Goal: Information Seeking & Learning: Learn about a topic

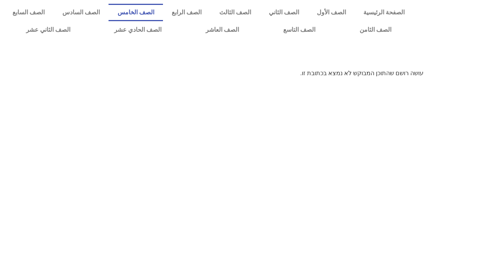
click at [163, 13] on link "الصف الخامس" at bounding box center [135, 12] width 54 height 17
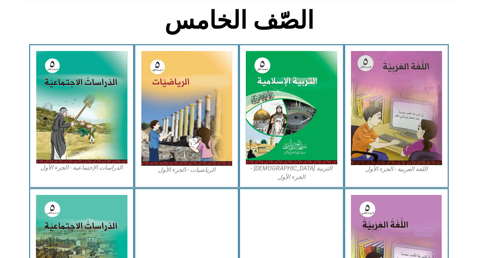
scroll to position [193, 0]
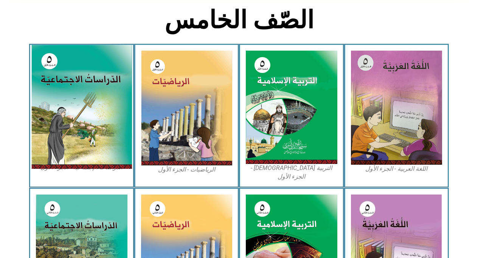
click at [95, 83] on img at bounding box center [81, 107] width 101 height 124
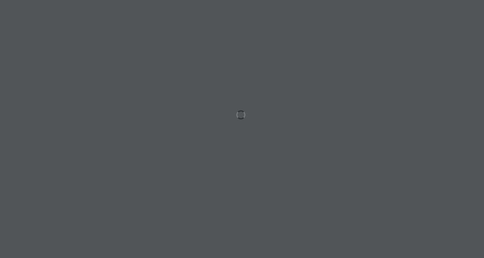
click at [150, 74] on div at bounding box center [242, 129] width 484 height 258
click at [235, 111] on div at bounding box center [242, 129] width 484 height 258
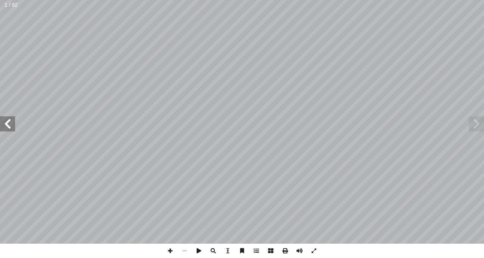
click at [6, 122] on span at bounding box center [7, 123] width 15 height 15
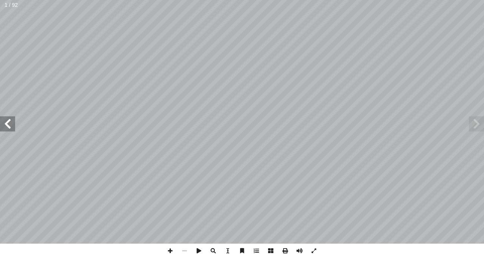
click at [6, 122] on span at bounding box center [7, 123] width 15 height 15
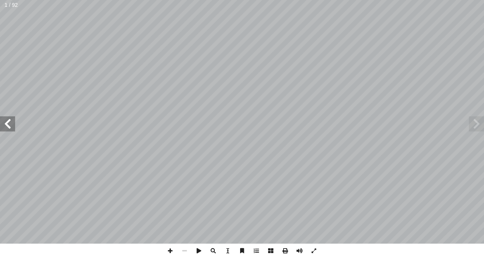
click at [6, 122] on span at bounding box center [7, 123] width 15 height 15
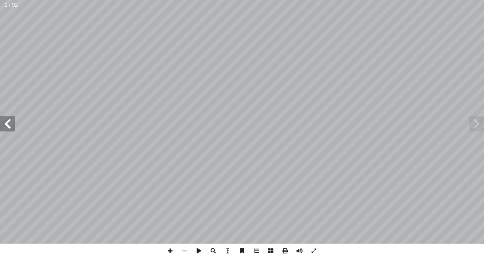
click at [6, 122] on span at bounding box center [7, 123] width 15 height 15
click at [11, 119] on span at bounding box center [7, 123] width 15 height 15
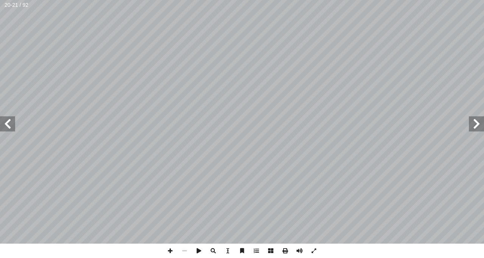
click at [11, 119] on span at bounding box center [7, 123] width 15 height 15
click at [476, 122] on span at bounding box center [476, 123] width 15 height 15
click at [473, 125] on span at bounding box center [476, 123] width 15 height 15
click at [169, 252] on span at bounding box center [170, 251] width 14 height 14
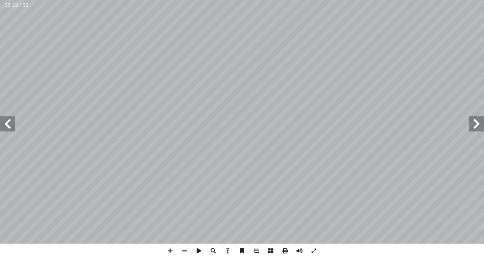
click at [7, 127] on span at bounding box center [7, 123] width 15 height 15
click at [171, 246] on span at bounding box center [170, 251] width 14 height 14
click at [185, 249] on span at bounding box center [184, 251] width 14 height 14
click at [170, 255] on span at bounding box center [170, 251] width 14 height 14
click at [184, 246] on span at bounding box center [184, 251] width 14 height 14
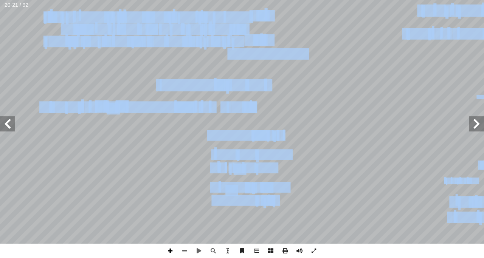
click at [174, 257] on div "١٦ . ِ ة ّ لمائي � ِ حات ّ لمسط � ِ شكال أ على � ً مثلة أ � - أ � نا. ِ في حيات…" at bounding box center [242, 129] width 484 height 258
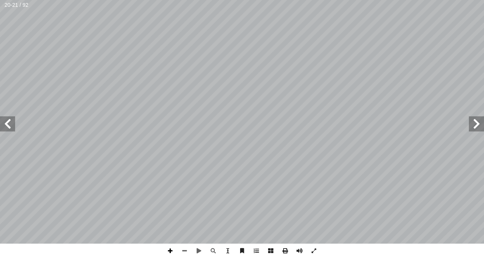
click at [174, 257] on span at bounding box center [170, 251] width 14 height 14
click at [184, 249] on span at bounding box center [184, 251] width 14 height 14
click at [168, 253] on span at bounding box center [170, 251] width 14 height 14
click at [331, 69] on html "الصفحة الرئيسية الصف الأول الصف الثاني الصف الثالث الصف الرابع الصف الخامس الصف…" at bounding box center [242, 34] width 484 height 69
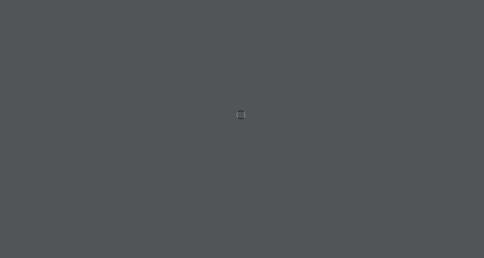
click at [304, 80] on div at bounding box center [242, 129] width 484 height 258
